Goal: Check status: Check status

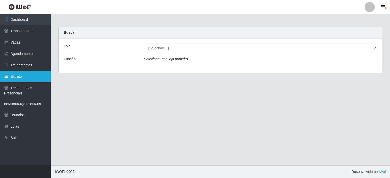
click at [24, 73] on link "Extrato" at bounding box center [25, 76] width 51 height 11
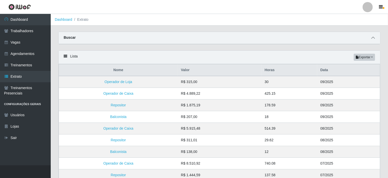
click at [373, 38] on icon at bounding box center [373, 38] width 4 height 4
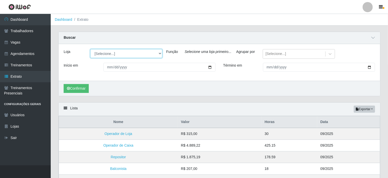
click at [108, 54] on select "[Selecione...] Rede Potiguar 4 - Extremoz Rede Potiguar 5 - Extremoz Rede Potig…" at bounding box center [126, 53] width 72 height 9
select select "78"
click at [90, 49] on select "[Selecione...] Rede Potiguar 4 - Extremoz Rede Potiguar 5 - Extremoz Rede Potig…" at bounding box center [126, 53] width 72 height 9
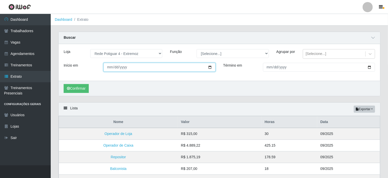
click at [125, 72] on input "Início em" at bounding box center [159, 67] width 112 height 9
click at [210, 70] on input "Início em" at bounding box center [159, 67] width 112 height 9
type input "[DATE]"
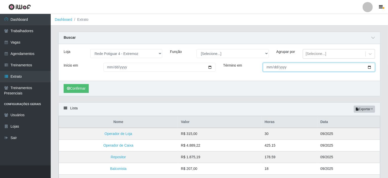
click at [276, 72] on input "Término em" at bounding box center [319, 67] width 112 height 9
click at [369, 71] on input "Término em" at bounding box center [319, 67] width 112 height 9
type input "[DATE]"
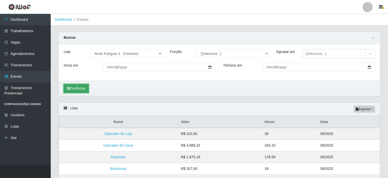
click at [80, 90] on button "Confirmar" at bounding box center [76, 88] width 25 height 9
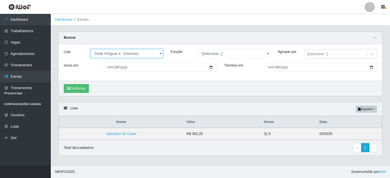
click at [154, 52] on select "[Selecione...] Rede Potiguar 4 - Extremoz Rede Potiguar 5 - Extremoz Rede Potig…" at bounding box center [126, 53] width 73 height 9
click at [90, 49] on select "[Selecione...] Rede Potiguar 4 - Extremoz Rede Potiguar 5 - Extremoz Rede Potig…" at bounding box center [126, 53] width 73 height 9
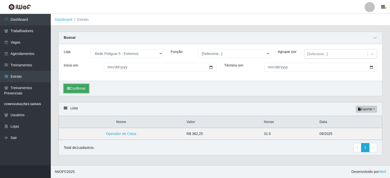
click at [74, 91] on button "Confirmar" at bounding box center [76, 88] width 25 height 9
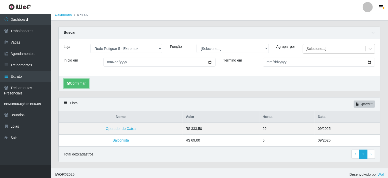
scroll to position [10, 0]
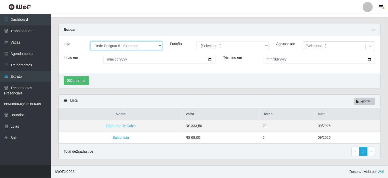
click at [127, 45] on select "[Selecione...] Rede Potiguar 4 - Extremoz Rede Potiguar 5 - Extremoz Rede Potig…" at bounding box center [126, 45] width 72 height 9
select select "80"
click at [90, 41] on select "[Selecione...] Rede Potiguar 4 - Extremoz Rede Potiguar 5 - Extremoz Rede Potig…" at bounding box center [126, 45] width 72 height 9
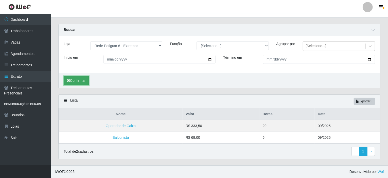
click at [85, 82] on button "Confirmar" at bounding box center [76, 80] width 25 height 9
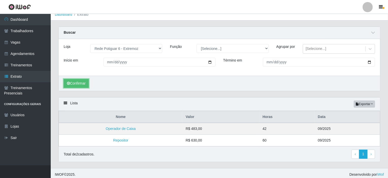
scroll to position [10, 0]
